Goal: Task Accomplishment & Management: Manage account settings

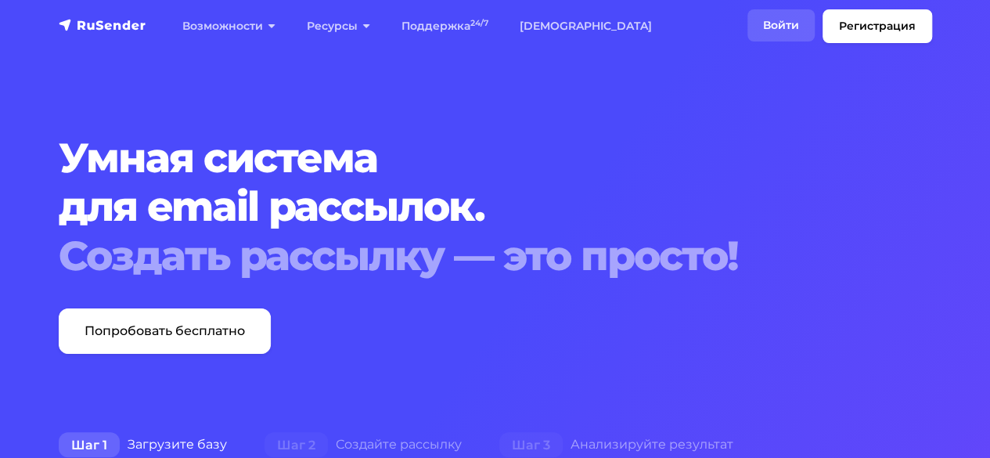
click at [779, 25] on link "Войти" at bounding box center [780, 25] width 67 height 32
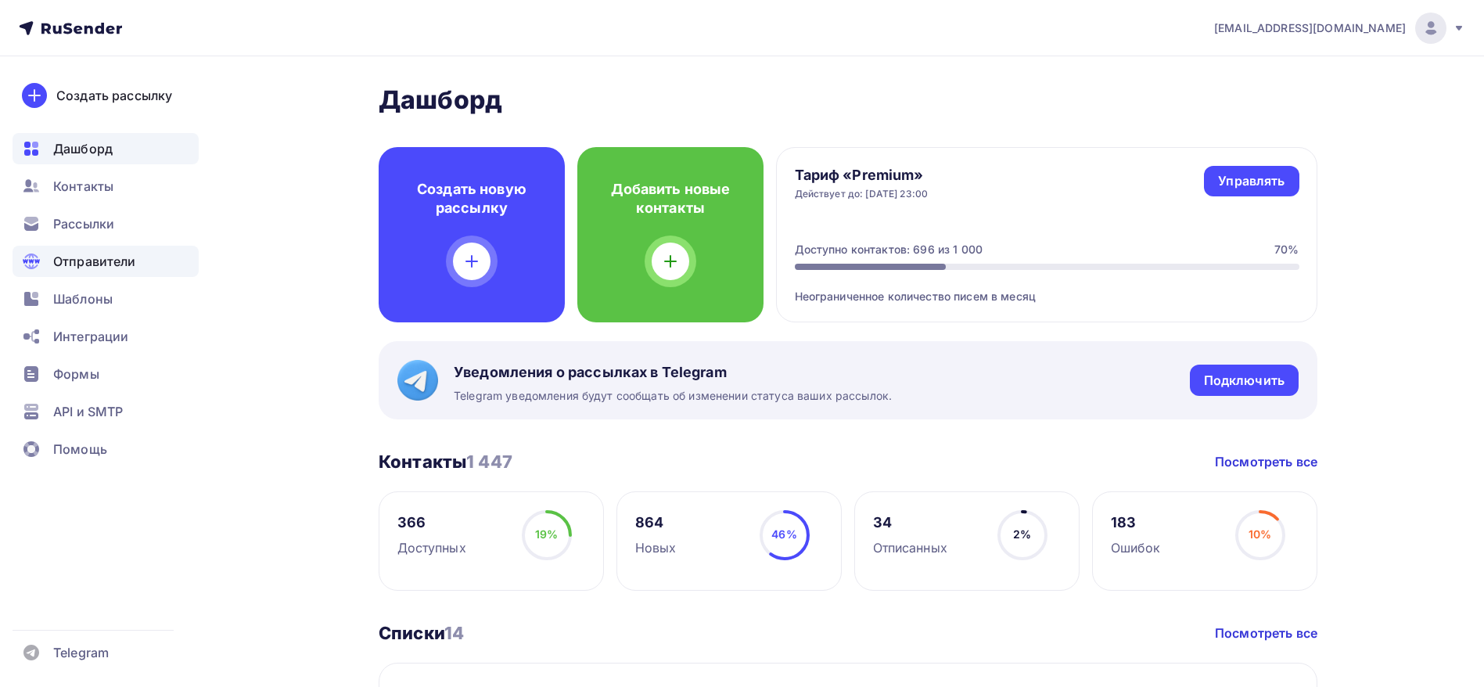
click at [74, 250] on div "Отправители" at bounding box center [106, 261] width 186 height 31
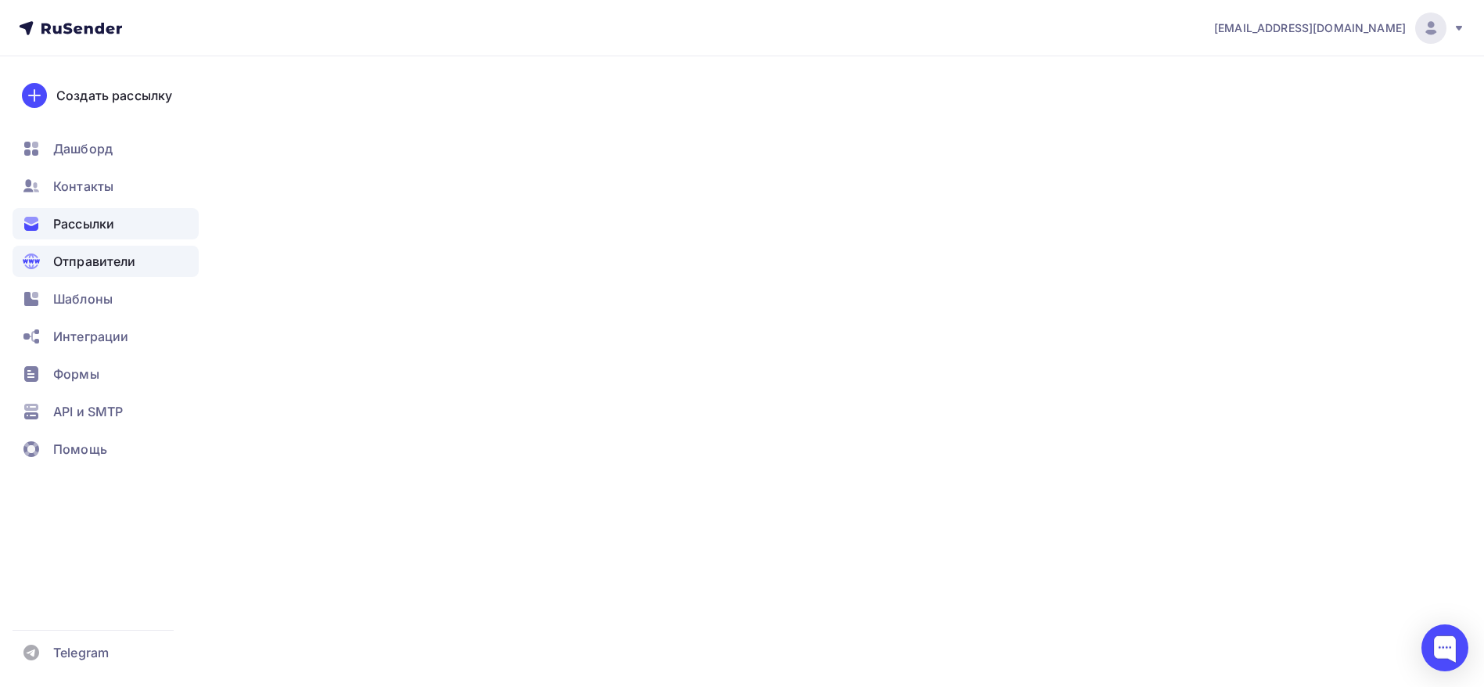
click at [88, 217] on span "Рассылки" at bounding box center [83, 223] width 61 height 19
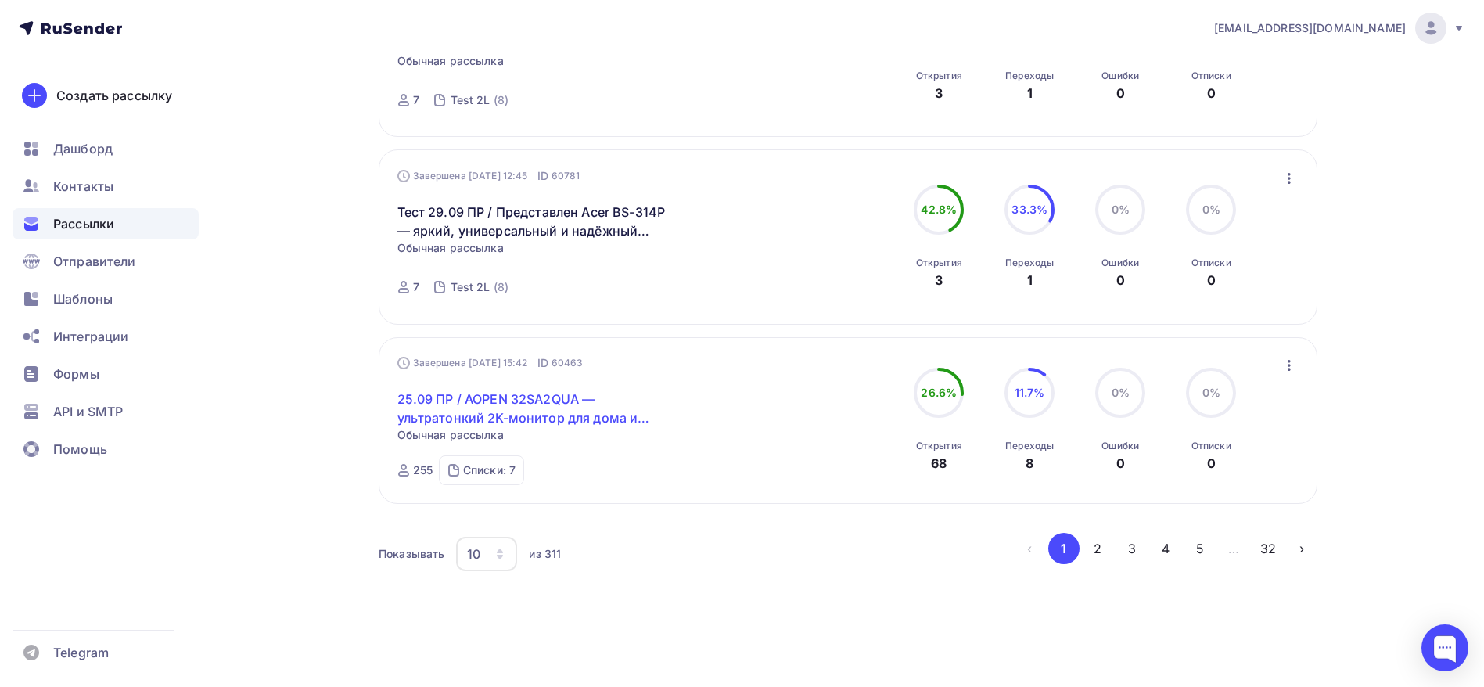
scroll to position [1633, 0]
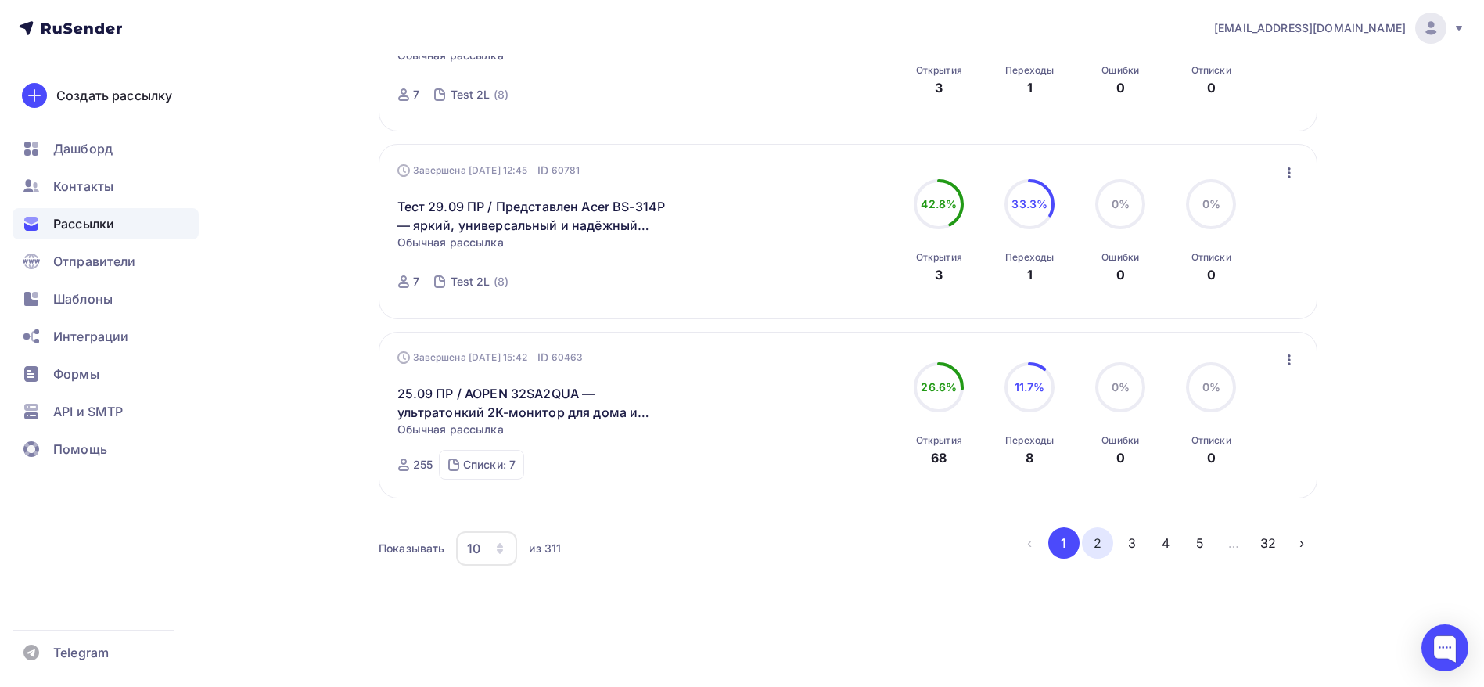
click at [1101, 547] on button "2" at bounding box center [1097, 542] width 31 height 31
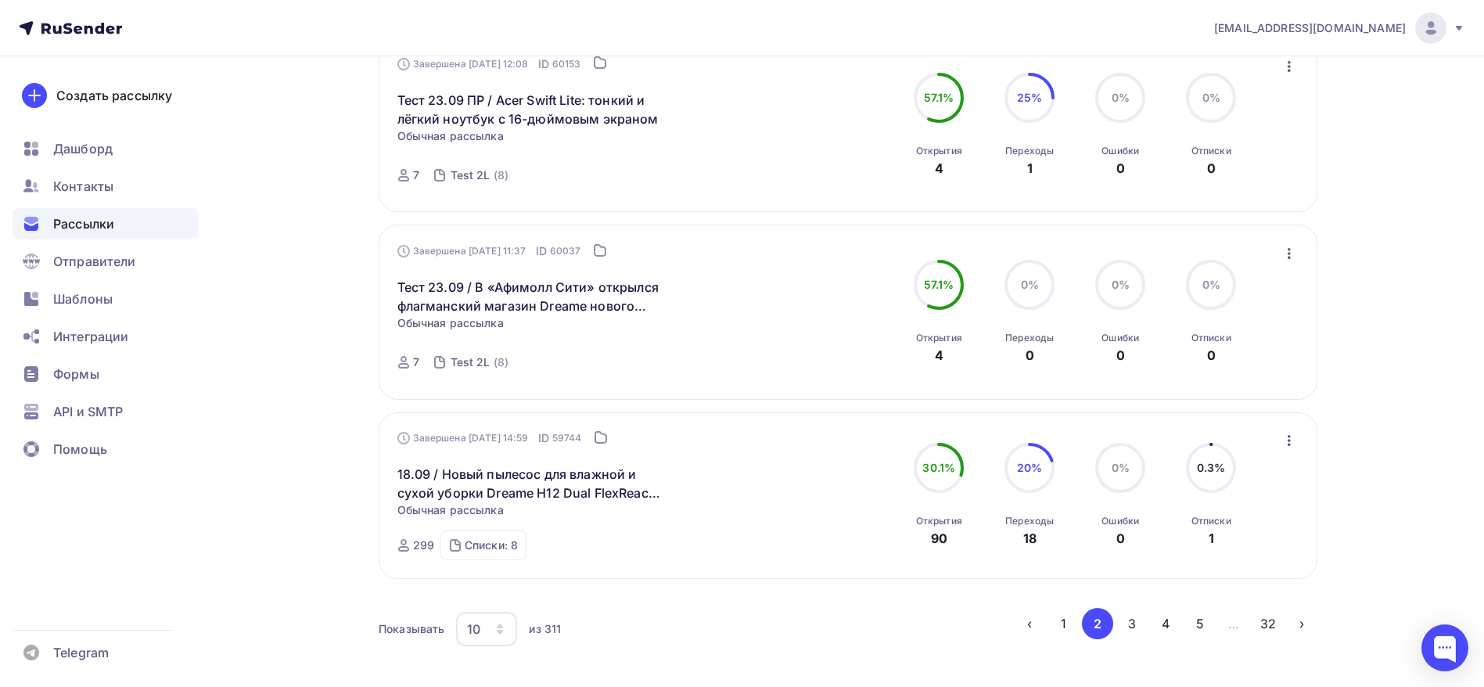
scroll to position [1524, 0]
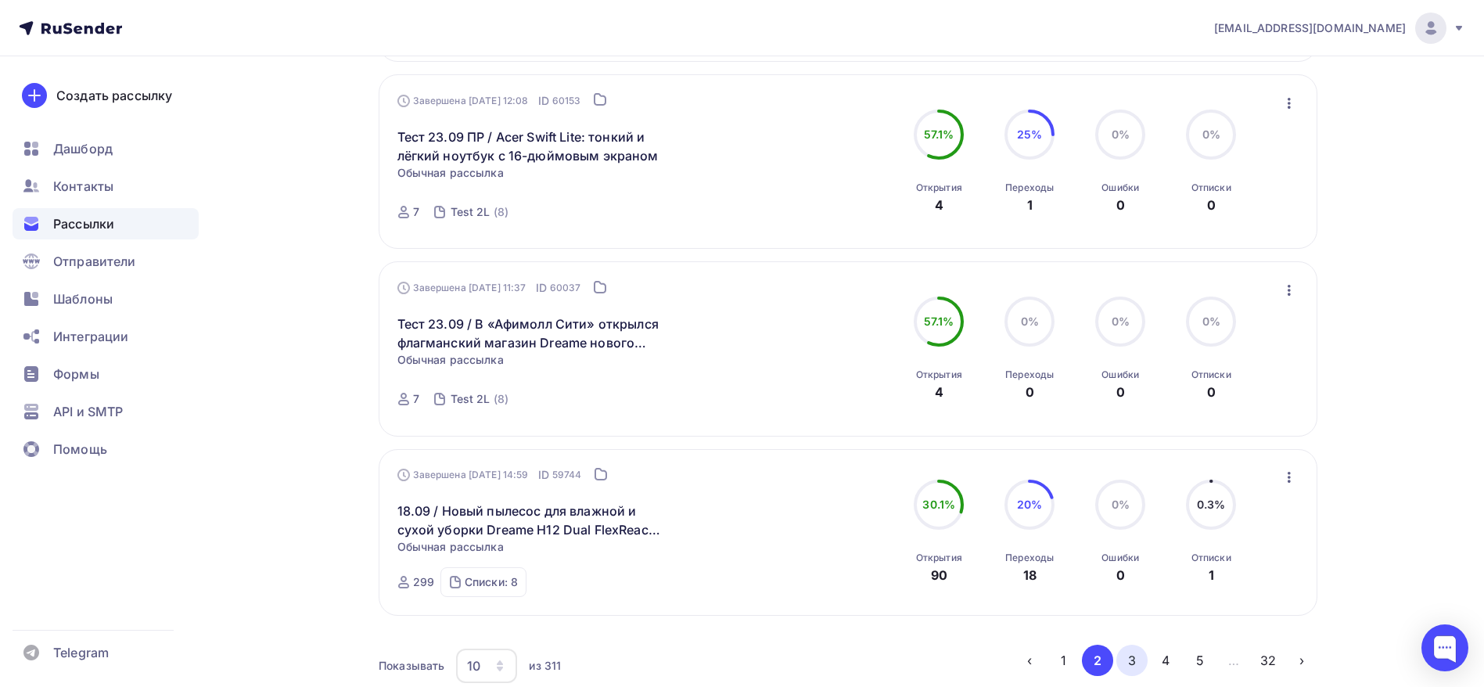
click at [1138, 670] on button "3" at bounding box center [1131, 660] width 31 height 31
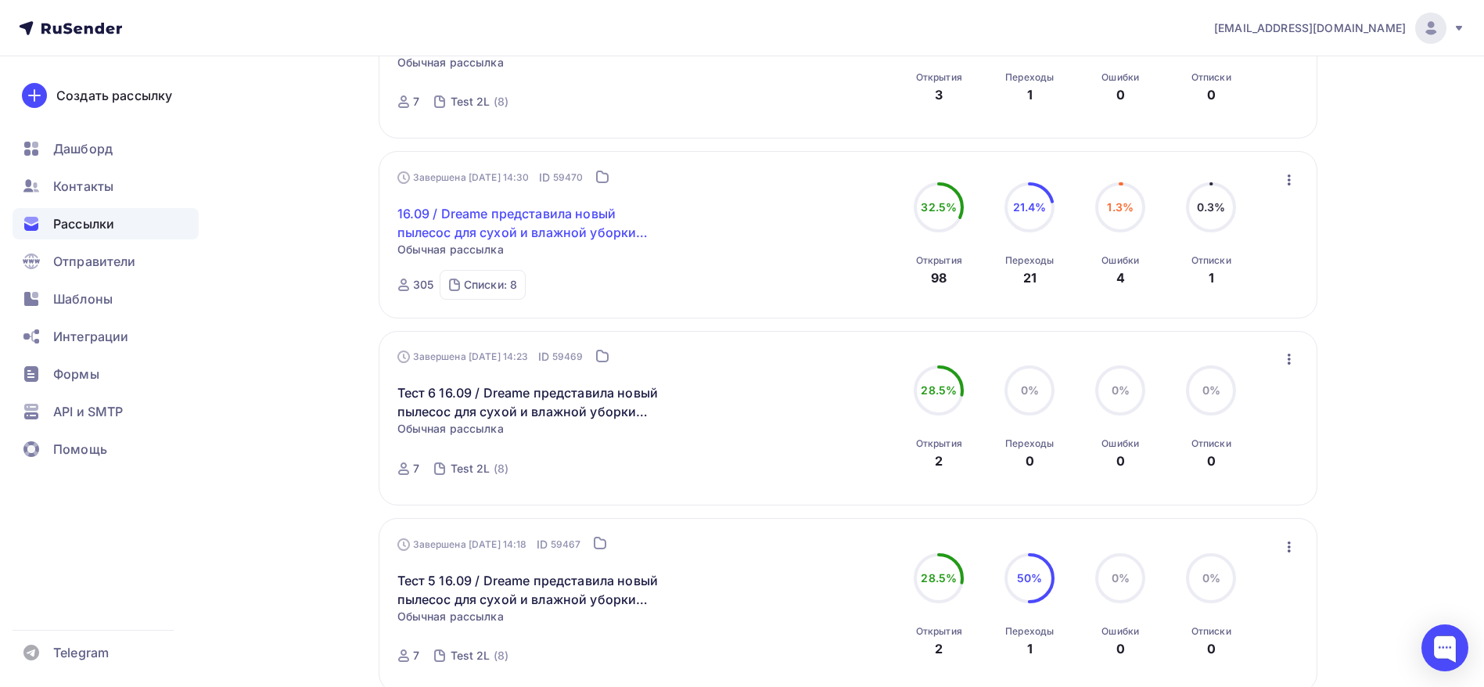
scroll to position [1083, 0]
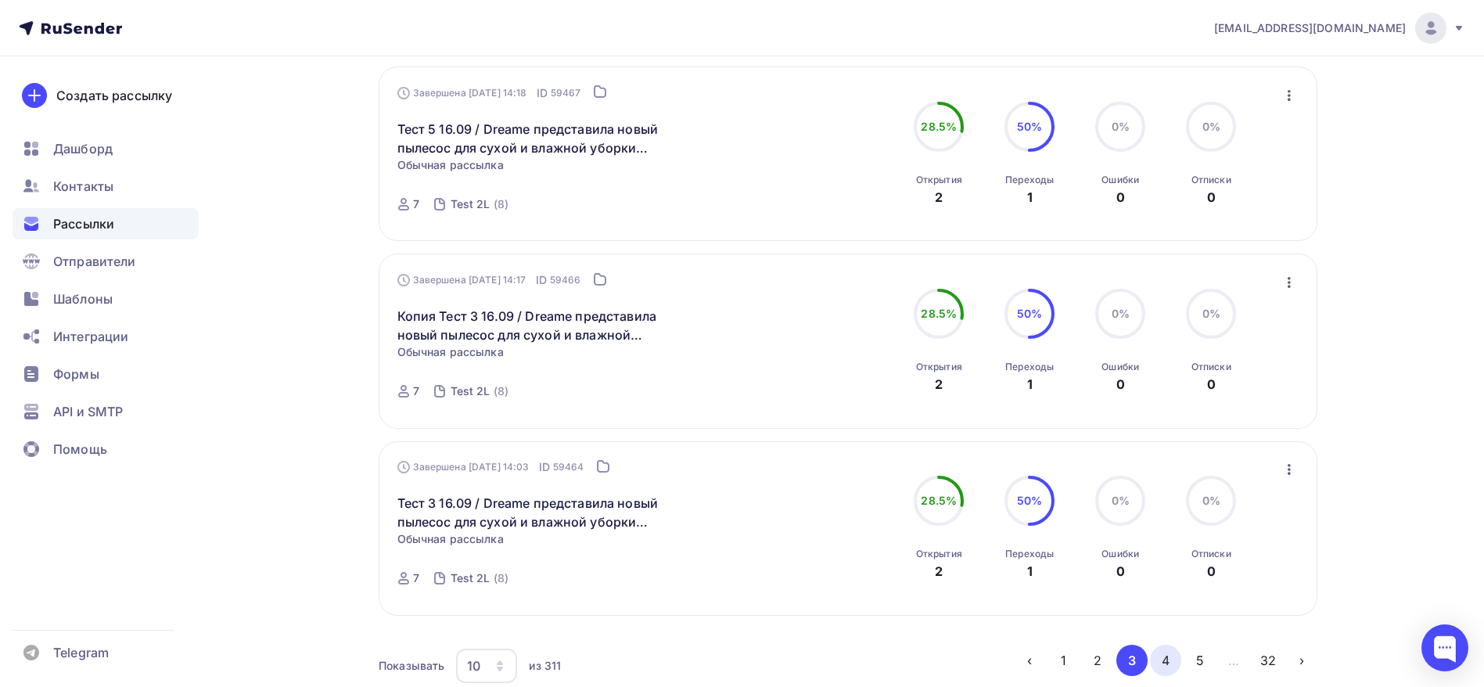
click at [1170, 674] on button "4" at bounding box center [1165, 660] width 31 height 31
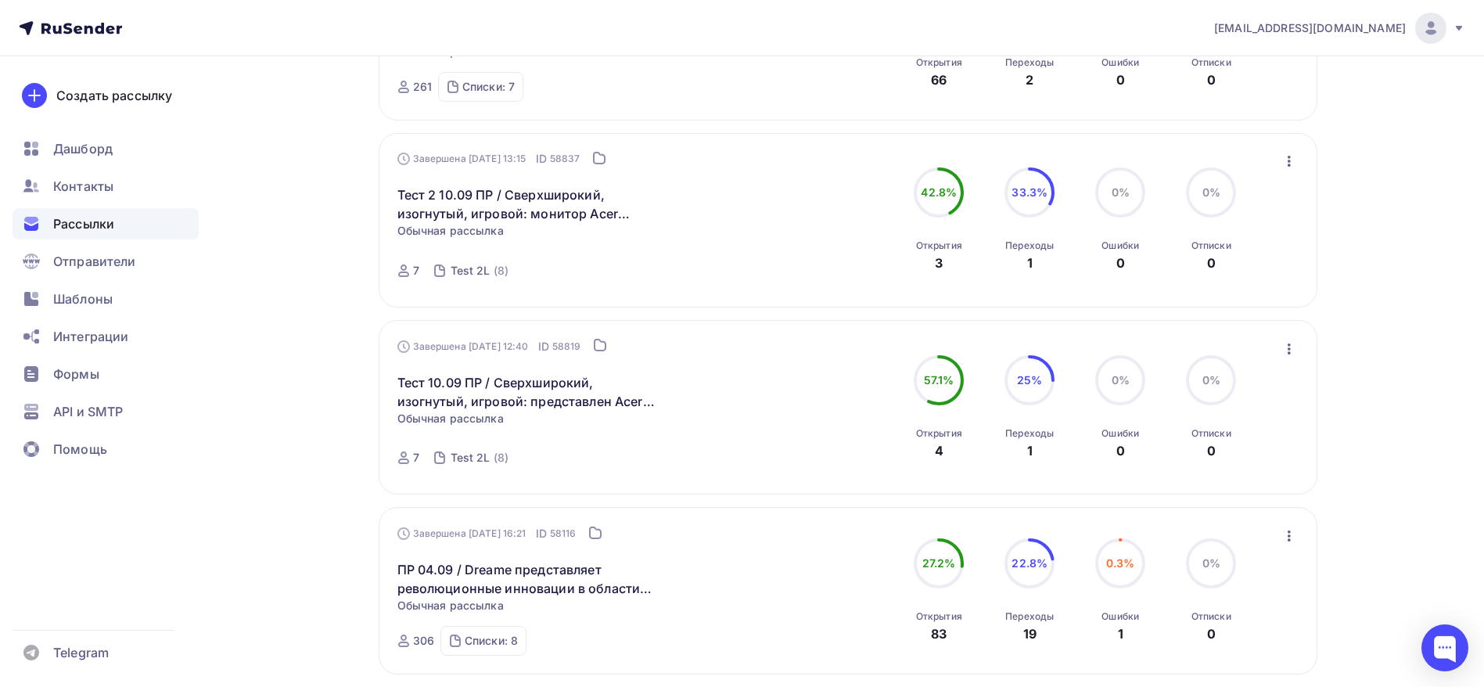
scroll to position [1633, 0]
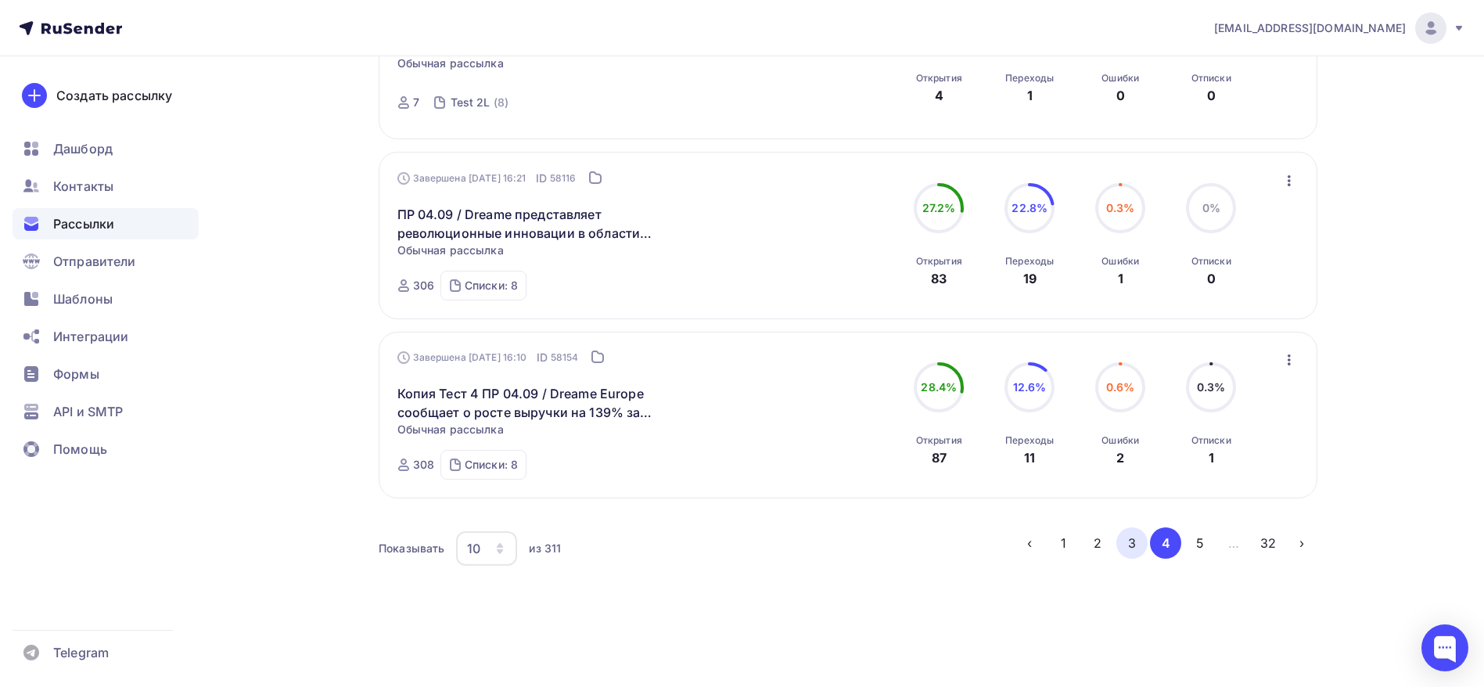
click at [1133, 542] on button "3" at bounding box center [1131, 542] width 31 height 31
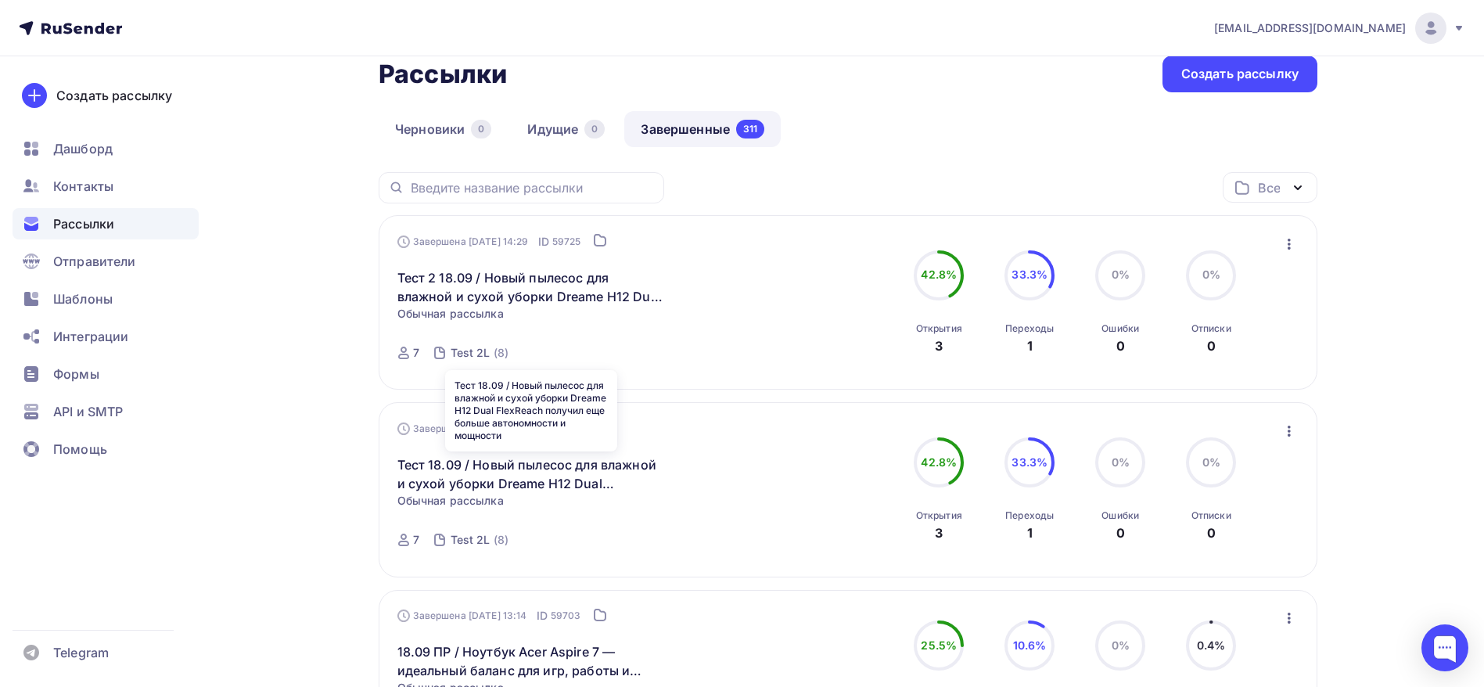
scroll to position [0, 0]
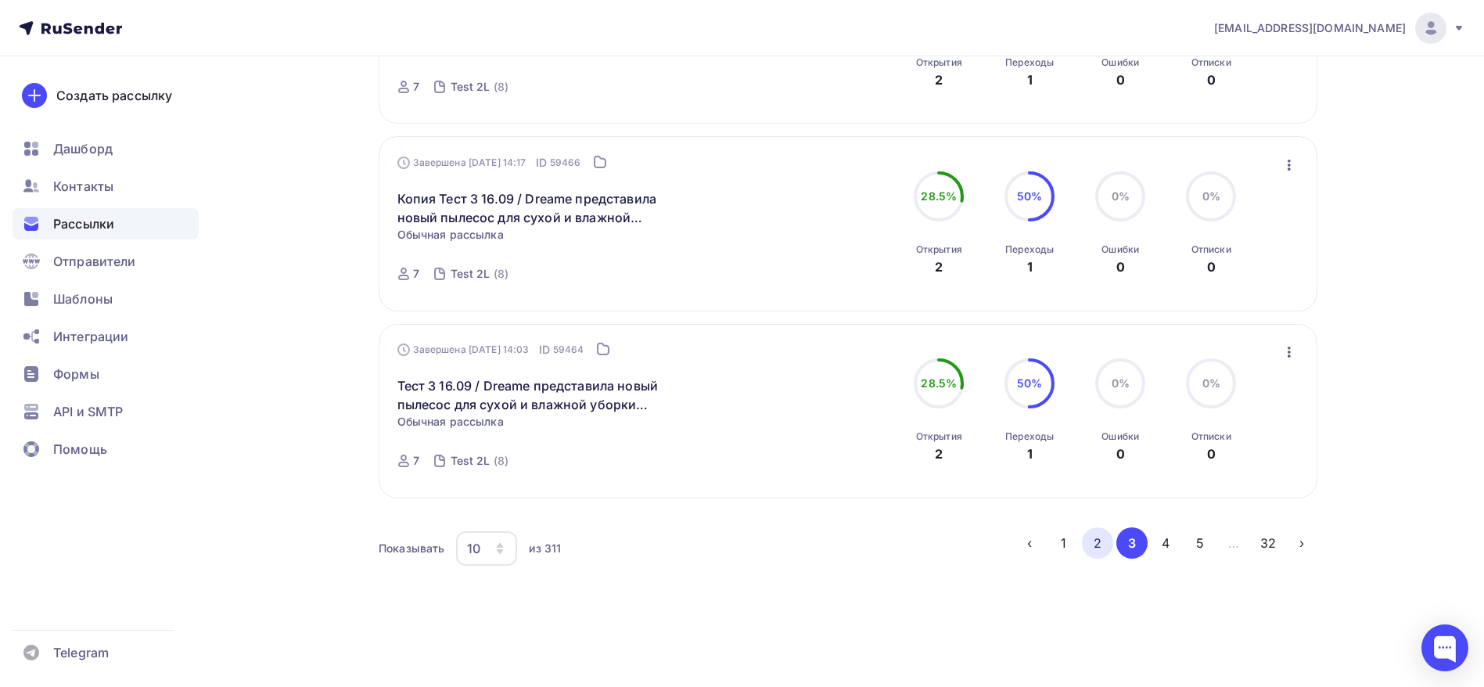
click at [1098, 543] on button "2" at bounding box center [1097, 542] width 31 height 31
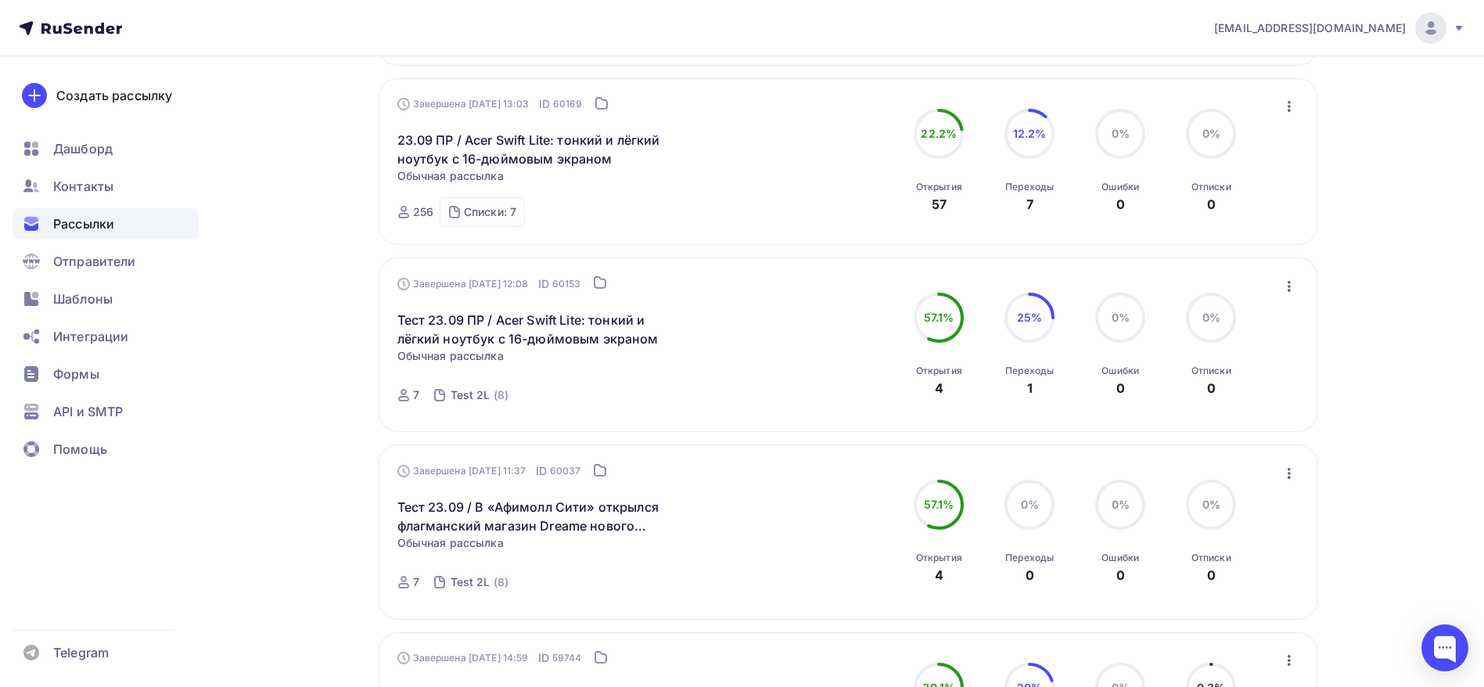
scroll to position [1641, 0]
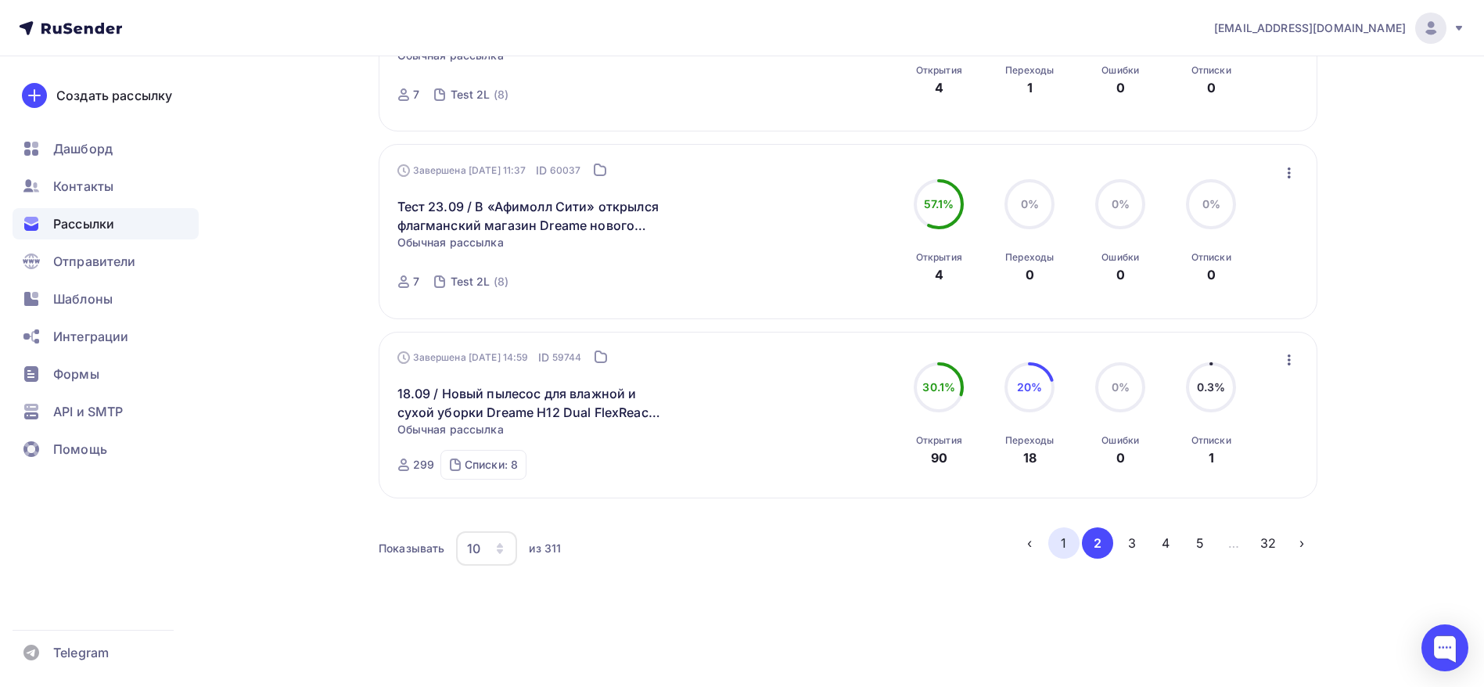
click at [1076, 541] on button "1" at bounding box center [1063, 542] width 31 height 31
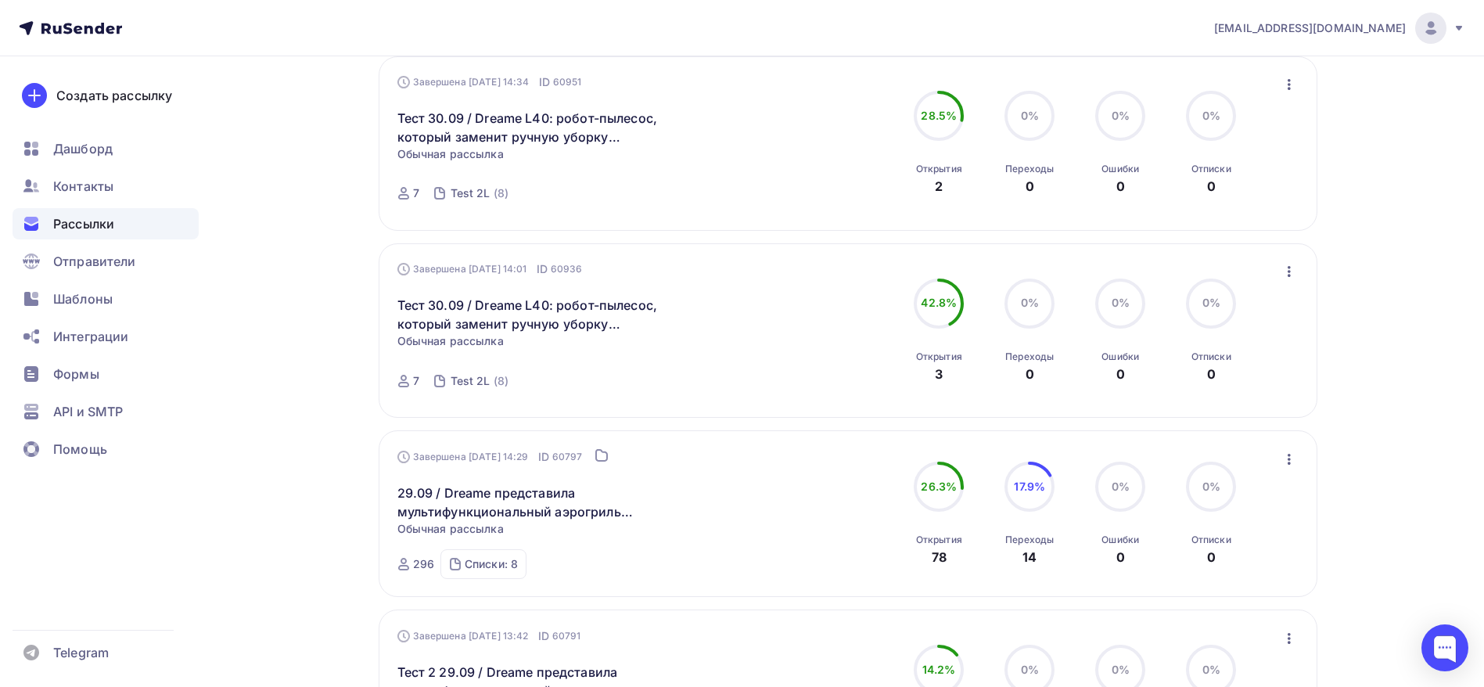
scroll to position [577, 0]
